Goal: Find specific page/section: Find specific page/section

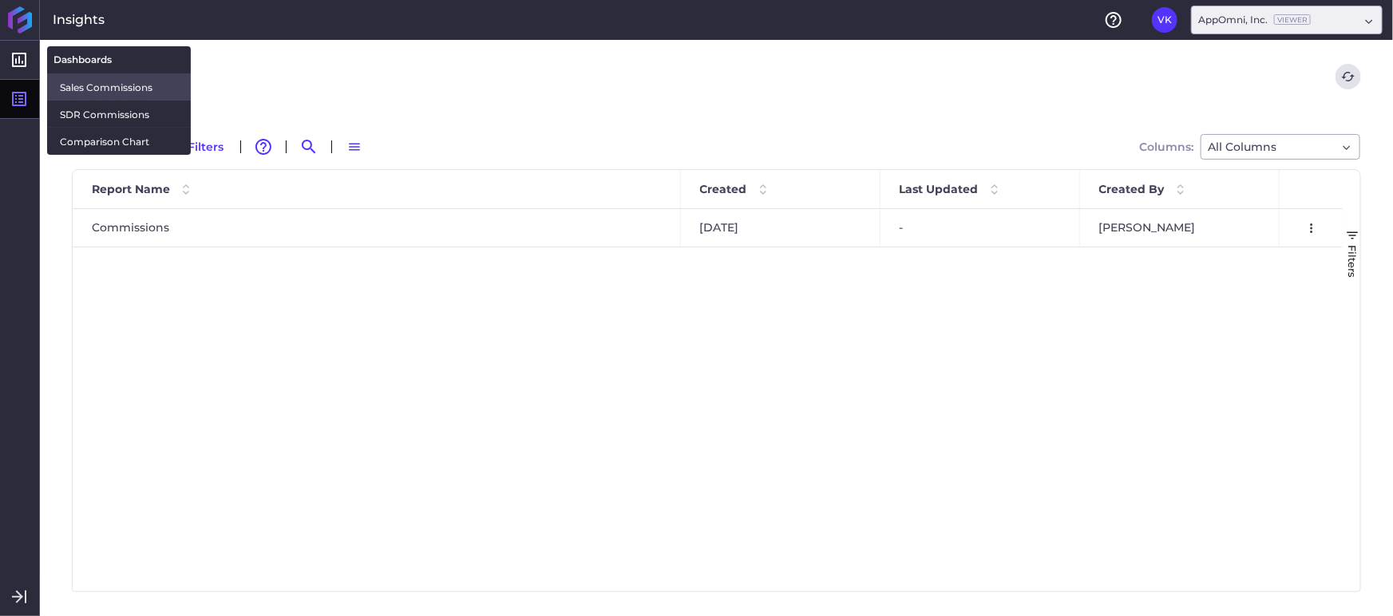
click at [100, 83] on span "Sales Commissions" at bounding box center [119, 87] width 118 height 17
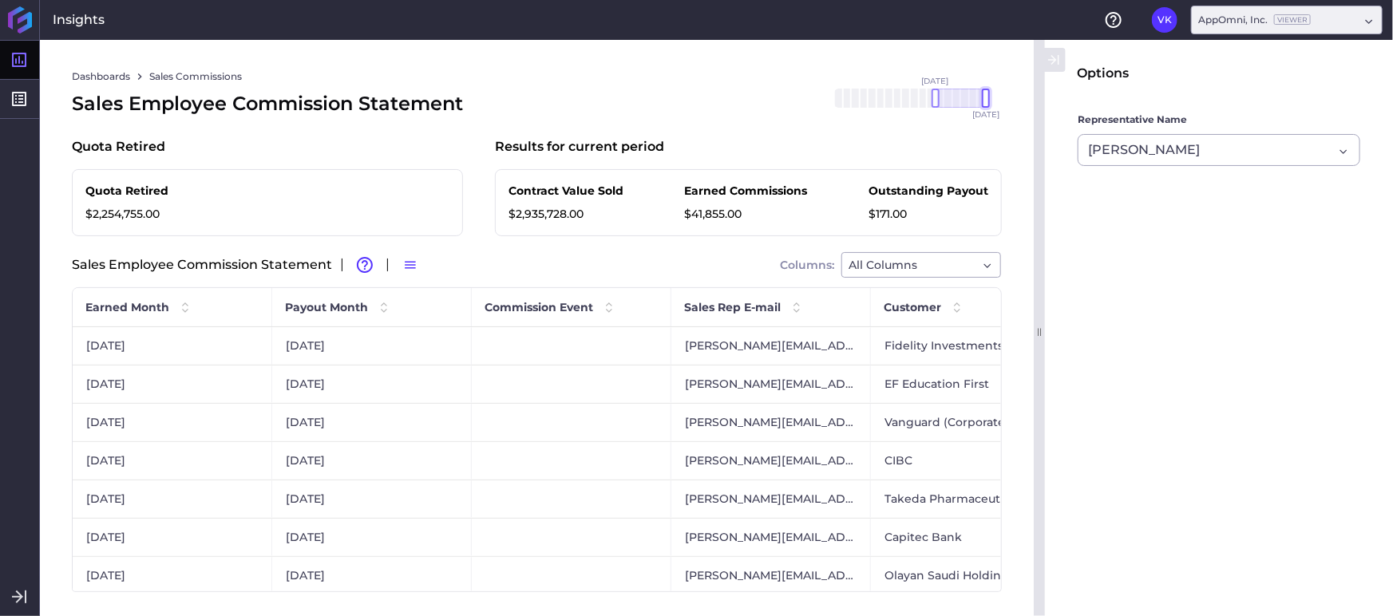
drag, startPoint x: 986, startPoint y: 99, endPoint x: 1004, endPoint y: 99, distance: 18.4
click at [1004, 99] on div "Dashboards Sales Commissions Sales Employee Commission Statement [DATE] Mar '[D…" at bounding box center [537, 328] width 994 height 576
drag, startPoint x: 987, startPoint y: 100, endPoint x: 1007, endPoint y: 99, distance: 20.0
click at [1007, 100] on div "Dashboards Sales Commissions Sales Employee Commission Statement [DATE] Mar '[D…" at bounding box center [537, 328] width 994 height 576
